Goal: Check status: Check status

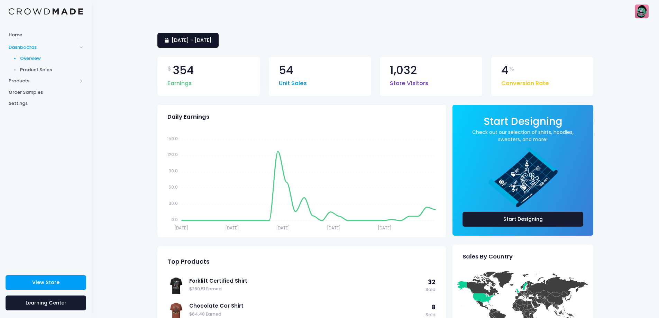
click at [211, 37] on span "[DATE] - [DATE]" at bounding box center [192, 40] width 40 height 7
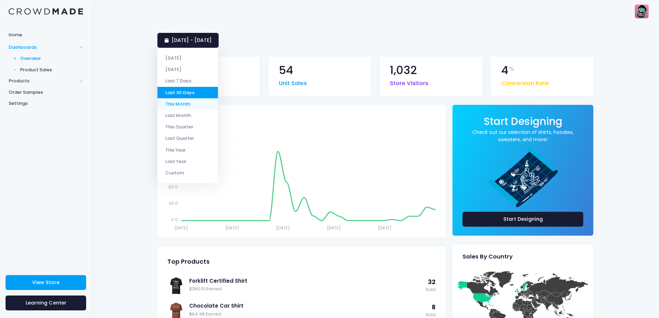
click at [188, 103] on li "This Month" at bounding box center [187, 103] width 61 height 11
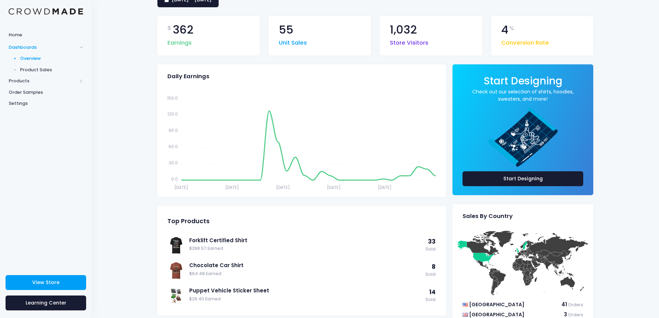
scroll to position [35, 0]
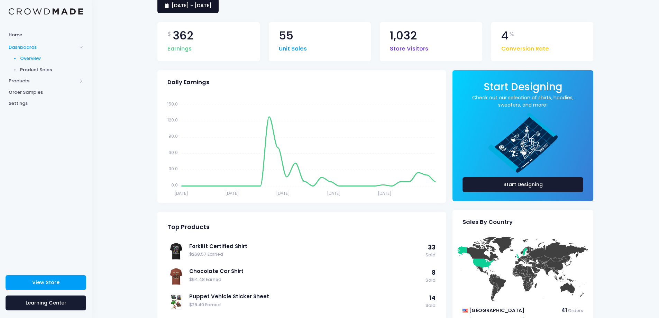
click at [205, 8] on span "[DATE] - [DATE]" at bounding box center [192, 5] width 40 height 7
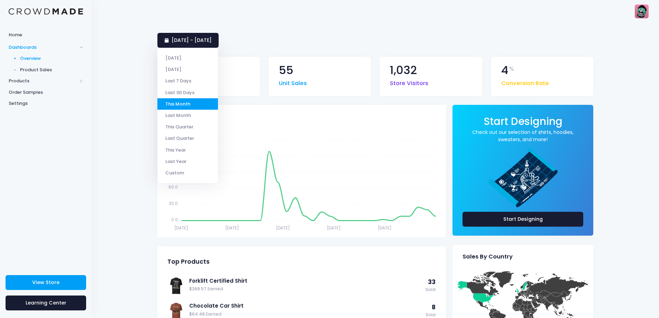
click at [179, 92] on li "Last 30 Days" at bounding box center [187, 92] width 61 height 11
